Goal: Transaction & Acquisition: Purchase product/service

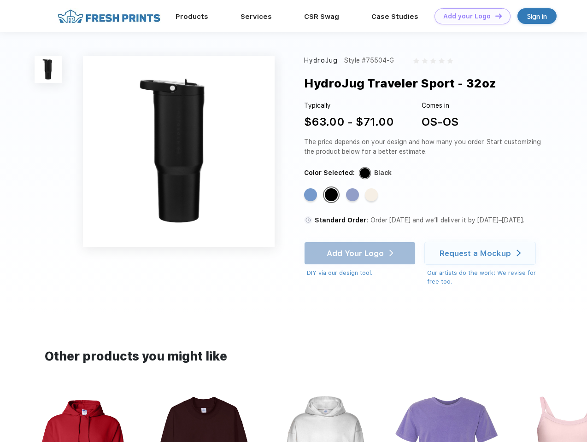
click at [469, 16] on link "Add your Logo Design Tool" at bounding box center [472, 16] width 76 height 16
click at [0, 0] on div "Design Tool" at bounding box center [0, 0] width 0 height 0
click at [494, 16] on link "Add your Logo Design Tool" at bounding box center [472, 16] width 76 height 16
click at [48, 69] on img at bounding box center [48, 69] width 27 height 27
click at [311, 195] on div "Standard Color" at bounding box center [310, 194] width 13 height 13
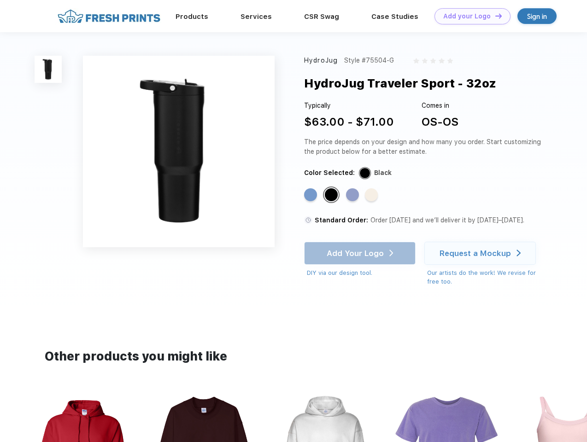
click at [332, 195] on div "Standard Color" at bounding box center [331, 194] width 13 height 13
click at [353, 195] on div "Standard Color" at bounding box center [352, 194] width 13 height 13
click at [372, 195] on div "Standard Color" at bounding box center [371, 194] width 13 height 13
click at [361, 253] on div "Add Your Logo DIY via our design tool. Ah shoot! This product isn't up in our d…" at bounding box center [359, 260] width 111 height 36
click at [481, 253] on div "Request a Mockup" at bounding box center [474, 253] width 71 height 9
